Goal: Information Seeking & Learning: Check status

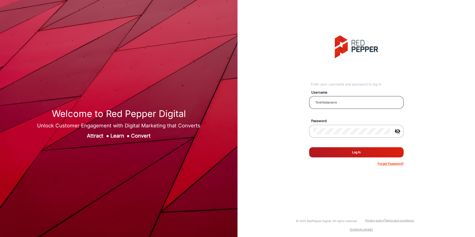
click at [338, 104] on input "TestHabanero" at bounding box center [356, 102] width 86 height 6
click at [320, 102] on input "s" at bounding box center [356, 102] width 86 height 6
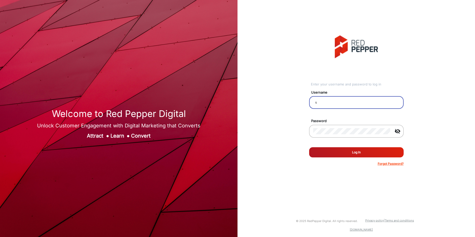
click at [323, 102] on input "s" at bounding box center [356, 102] width 86 height 6
click at [271, 153] on div "Enter your username and password to log in Username s Password visibility_off R…" at bounding box center [356, 100] width 245 height 201
click at [319, 102] on input "s" at bounding box center [356, 102] width 86 height 6
type input "[PERSON_NAME]"
click at [341, 154] on button "Log In" at bounding box center [356, 152] width 94 height 10
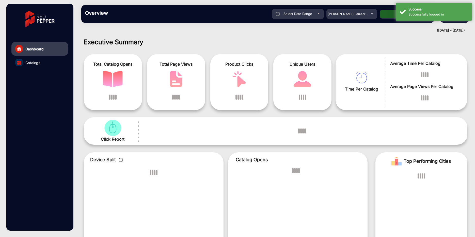
scroll to position [4, 0]
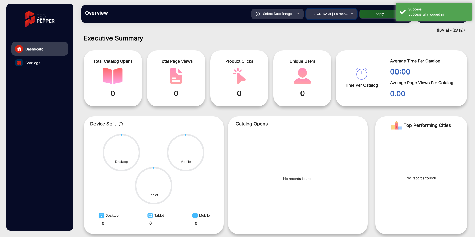
click at [337, 18] on mat-select "[PERSON_NAME] Fairacre Farms" at bounding box center [331, 14] width 51 height 10
click at [345, 15] on span "[PERSON_NAME] Fairacre Farms" at bounding box center [332, 14] width 50 height 4
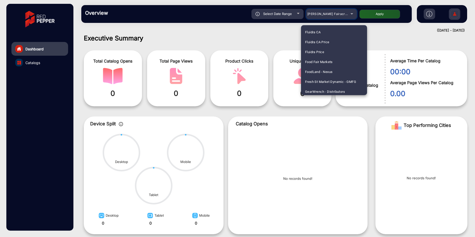
scroll to position [279, 0]
click at [325, 44] on mat-option "Fluidra" at bounding box center [334, 41] width 66 height 10
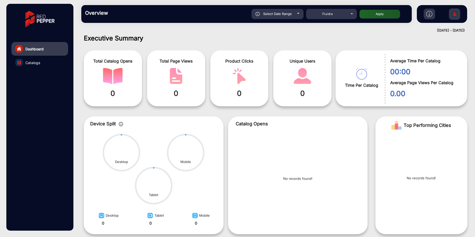
click at [367, 16] on button "Apply" at bounding box center [379, 14] width 41 height 9
type input "[DATE]"
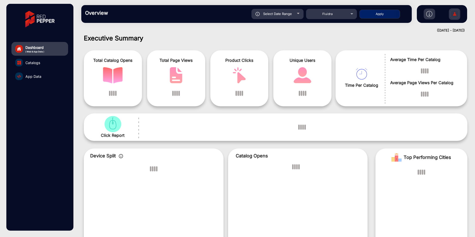
click at [35, 78] on span "App Data" at bounding box center [33, 76] width 16 height 5
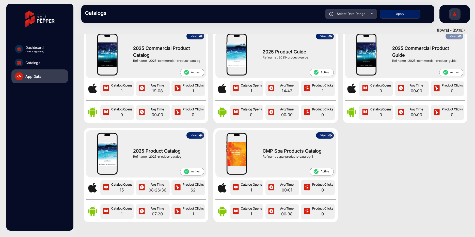
scroll to position [30, 0]
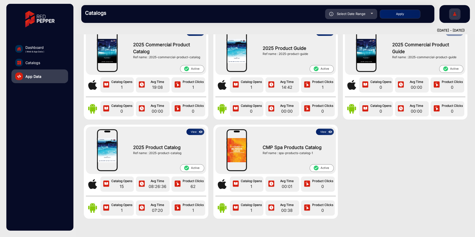
click at [370, 18] on div "Select Date Range" at bounding box center [351, 14] width 52 height 10
type input "[DATE]"
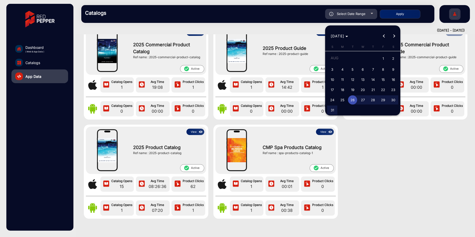
click at [379, 78] on span "15" at bounding box center [382, 79] width 9 height 9
type input "[DATE]"
click at [379, 78] on span "15" at bounding box center [382, 79] width 9 height 9
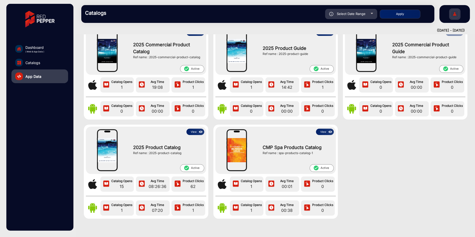
type input "[DATE]"
click at [397, 8] on div "Catalogs Select Date Range [DATE] [DATE] – [DATE] End date Fluidra Apply" at bounding box center [257, 14] width 353 height 18
click at [397, 10] on button "Apply" at bounding box center [400, 14] width 41 height 9
type input "[DATE]"
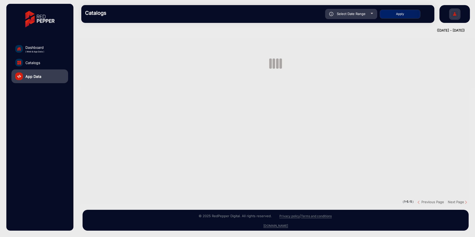
scroll to position [0, 0]
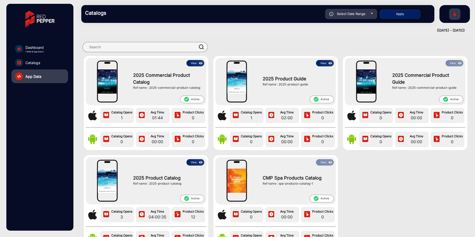
click at [369, 15] on div "Select Date Range" at bounding box center [351, 14] width 52 height 10
type input "[DATE]"
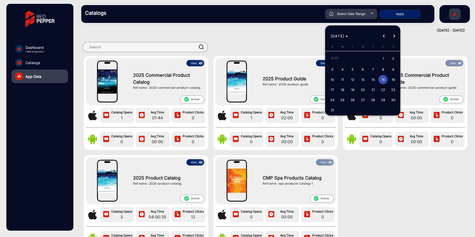
click at [352, 73] on span "5" at bounding box center [352, 69] width 9 height 9
type input "[DATE]"
click at [352, 73] on span "5" at bounding box center [352, 69] width 9 height 9
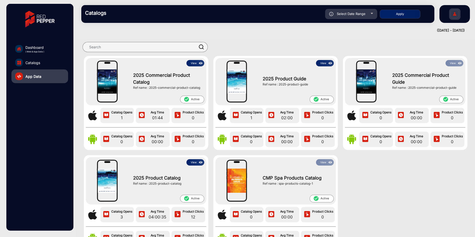
type input "[DATE]"
click at [397, 14] on button "Apply" at bounding box center [400, 14] width 41 height 9
type input "[DATE]"
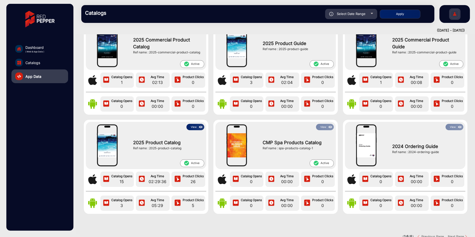
scroll to position [61, 0]
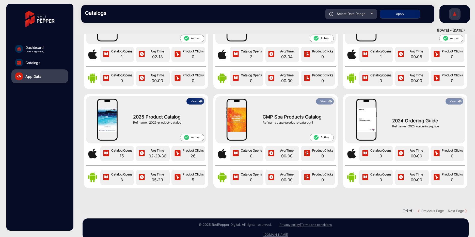
click at [198, 100] on img at bounding box center [201, 102] width 6 height 6
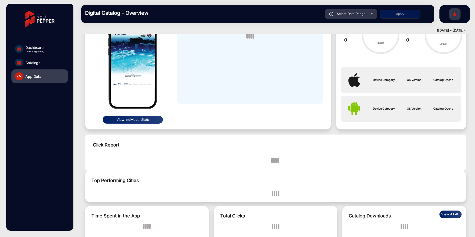
scroll to position [4, 0]
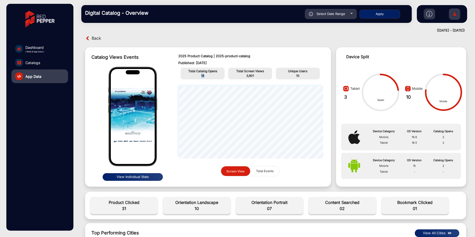
drag, startPoint x: 210, startPoint y: 75, endPoint x: 198, endPoint y: 77, distance: 11.6
click at [198, 77] on p "18" at bounding box center [202, 75] width 41 height 5
click at [92, 39] on span "Back" at bounding box center [96, 38] width 9 height 8
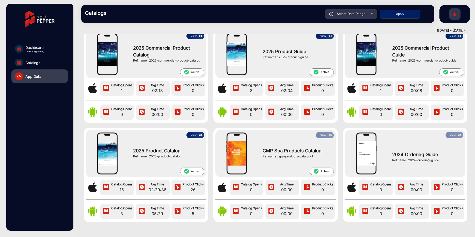
scroll to position [30, 0]
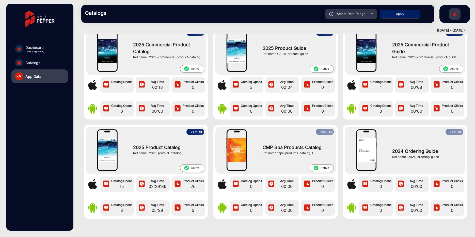
click at [367, 18] on div "Select Date Range" at bounding box center [351, 14] width 52 height 10
type input "[DATE]"
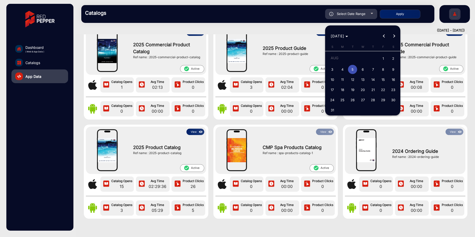
click at [363, 67] on span "6" at bounding box center [362, 69] width 9 height 9
type input "[DATE]"
click at [363, 67] on span "6" at bounding box center [362, 69] width 9 height 9
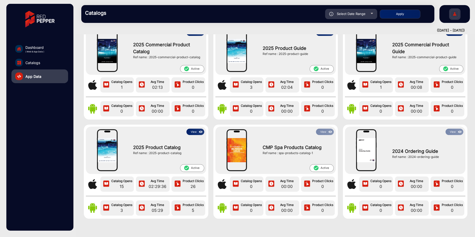
type input "[DATE]"
click at [395, 15] on button "Apply" at bounding box center [400, 14] width 41 height 9
type input "[DATE]"
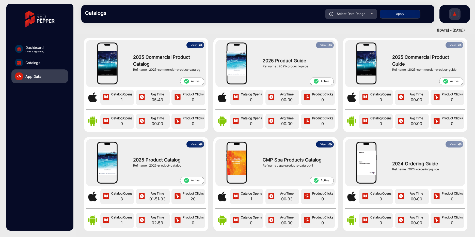
scroll to position [0, 0]
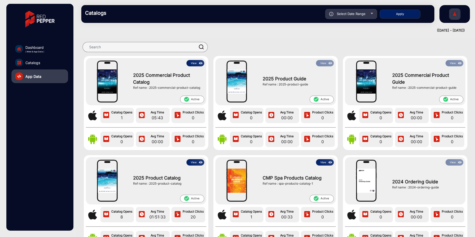
click at [364, 13] on span "Select Date Range" at bounding box center [351, 14] width 29 height 4
type input "[DATE]"
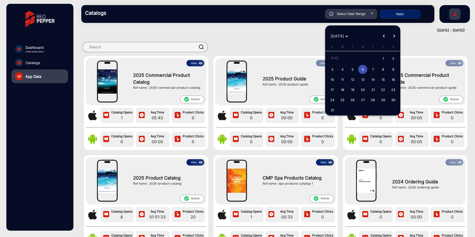
click at [382, 60] on span "1" at bounding box center [382, 59] width 9 height 10
type input "[DATE]"
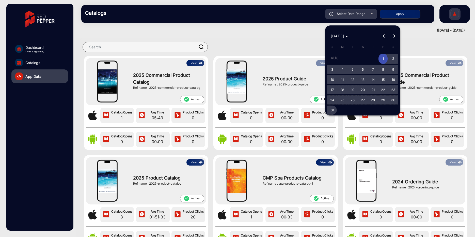
click at [336, 113] on span "31" at bounding box center [332, 109] width 9 height 9
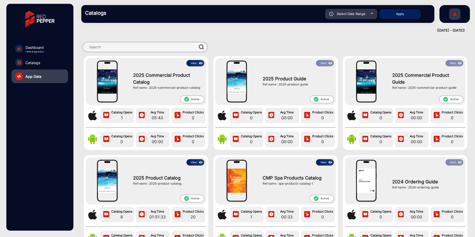
type input "[DATE]"
click at [403, 17] on button "Apply" at bounding box center [400, 14] width 41 height 9
type input "[DATE]"
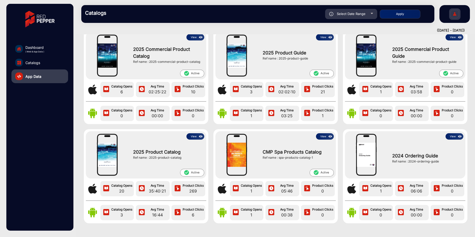
scroll to position [61, 0]
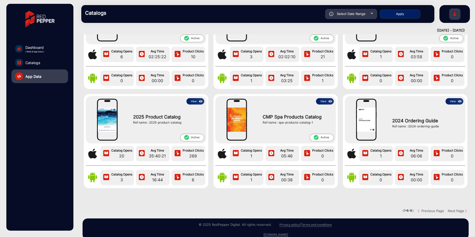
click at [192, 103] on button "View" at bounding box center [195, 101] width 18 height 6
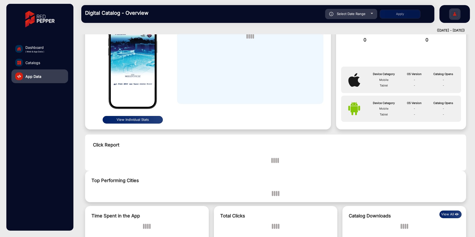
scroll to position [4, 0]
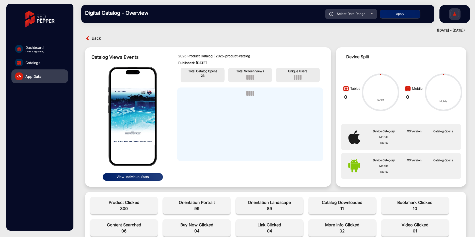
click at [93, 41] on span "Back" at bounding box center [96, 38] width 9 height 8
